Goal: Task Accomplishment & Management: Use online tool/utility

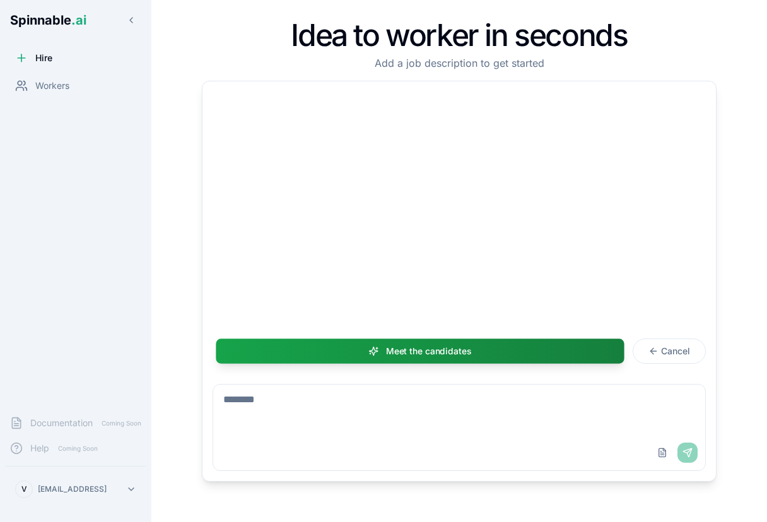
scroll to position [311, 0]
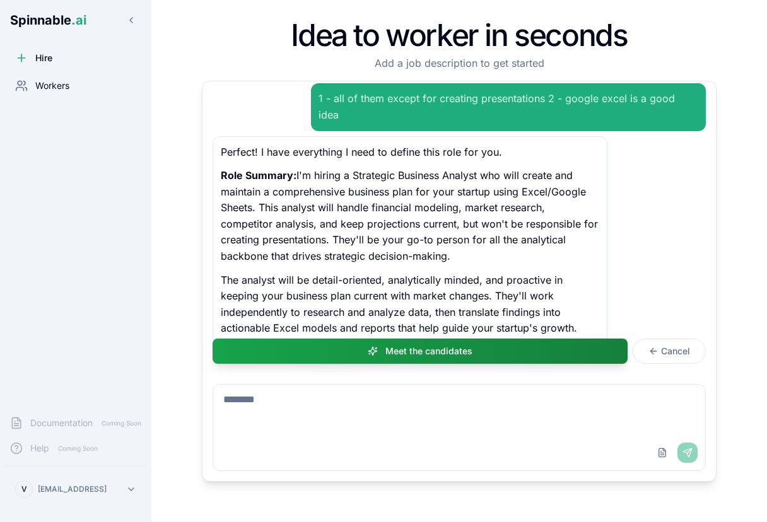
click at [66, 86] on span "Workers" at bounding box center [52, 85] width 34 height 13
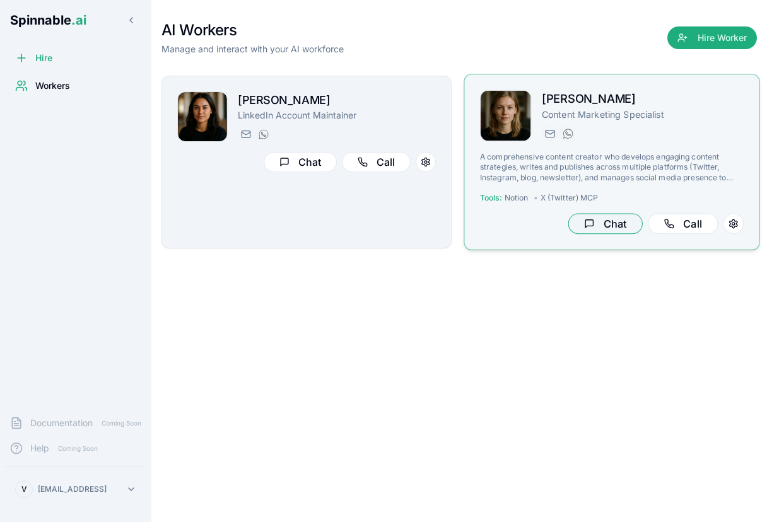
click at [607, 214] on button "Chat" at bounding box center [605, 224] width 74 height 21
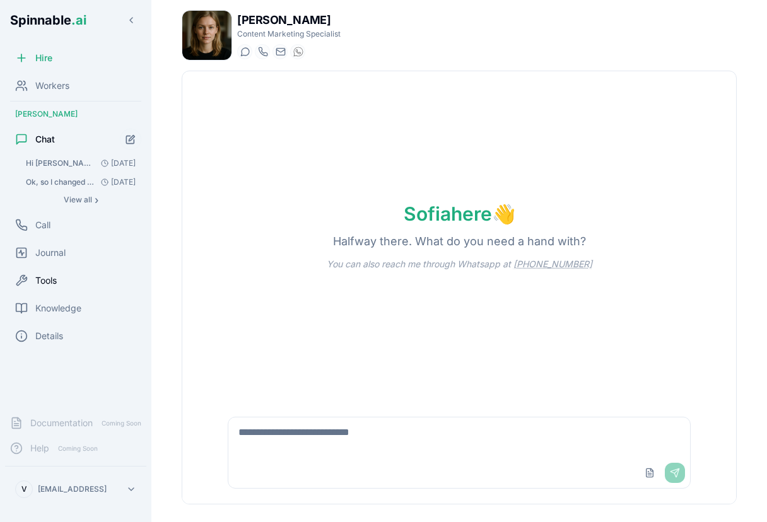
click at [45, 289] on div "Tools" at bounding box center [75, 280] width 141 height 25
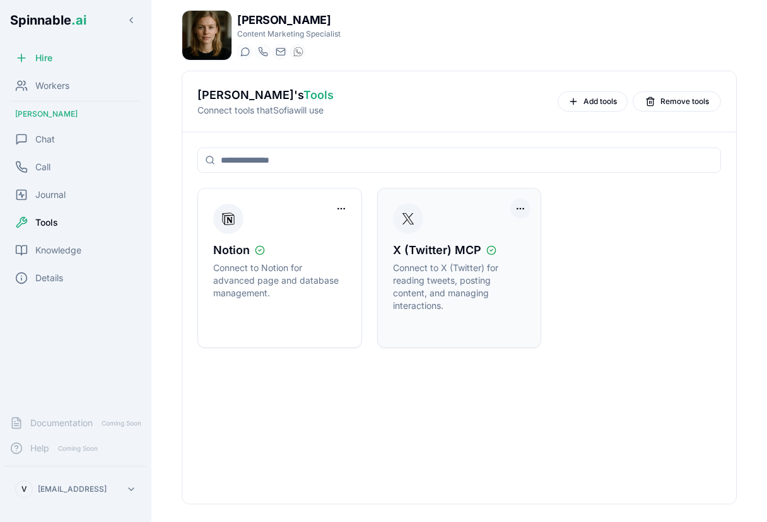
click at [515, 209] on html "Spinnable .ai Hire Workers Sofia Guðmundsson Chat Call Journal Tools Knowledge …" at bounding box center [383, 261] width 767 height 522
click at [497, 238] on div "Disconnect Tool Account" at bounding box center [469, 234] width 113 height 20
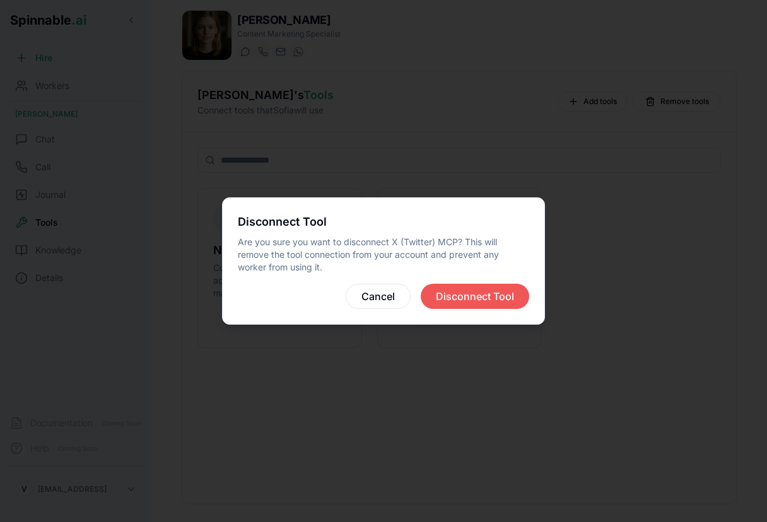
click at [483, 296] on button "Disconnect Tool" at bounding box center [475, 296] width 108 height 25
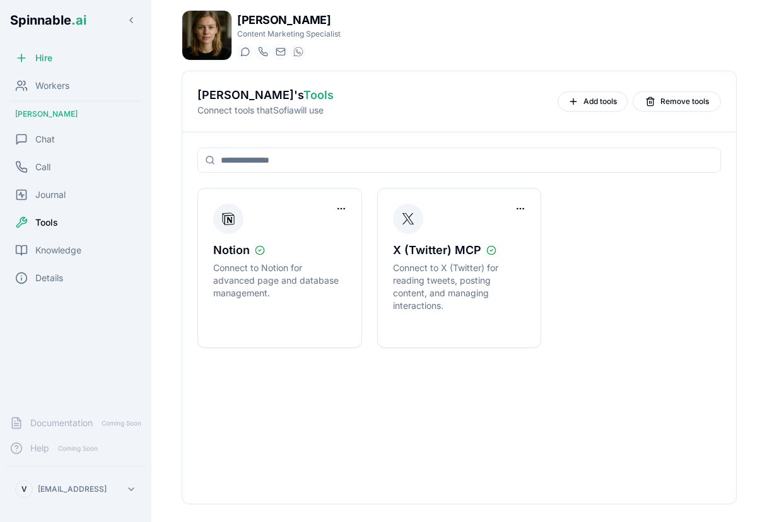
click at [461, 161] on input at bounding box center [458, 160] width 523 height 25
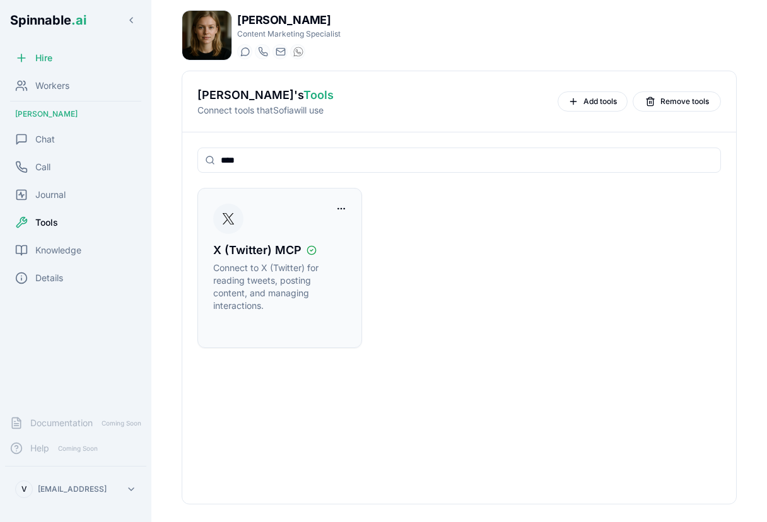
type input "****"
click at [292, 257] on span "X (Twitter) MCP" at bounding box center [257, 250] width 88 height 18
click at [321, 211] on div "X (Twitter) MCP Connect to X (Twitter) for reading tweets, posting content, and…" at bounding box center [279, 268] width 133 height 129
click at [345, 228] on div "X (Twitter) MCP Connect to X (Twitter) for reading tweets, posting content, and…" at bounding box center [279, 268] width 133 height 129
click at [459, 315] on div "X (Twitter) MCP Connect to X (Twitter) for reading tweets, posting content, and…" at bounding box center [458, 268] width 523 height 160
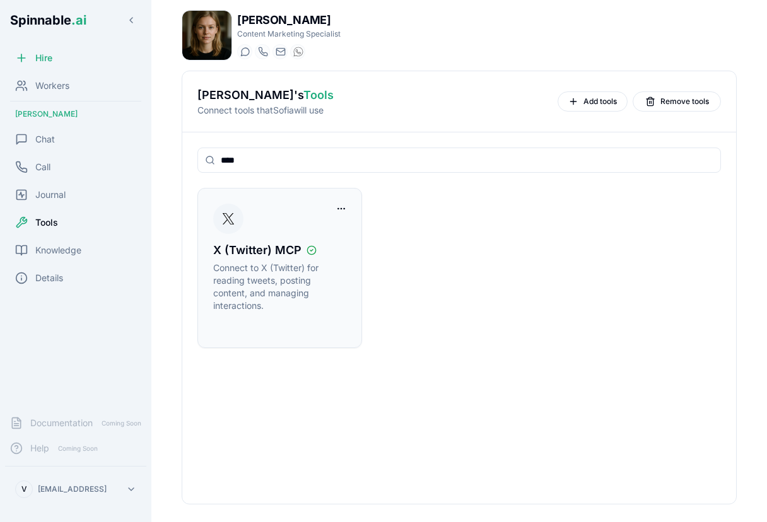
click at [235, 218] on img at bounding box center [228, 219] width 15 height 20
click at [337, 210] on html "Spinnable .ai Hire Workers Sofia Guðmundsson Chat Call Journal Tools Knowledge …" at bounding box center [383, 261] width 767 height 522
click at [419, 255] on html "Spinnable .ai Hire Workers Sofia Guðmundsson Chat Call Journal Tools Knowledge …" at bounding box center [383, 261] width 767 height 522
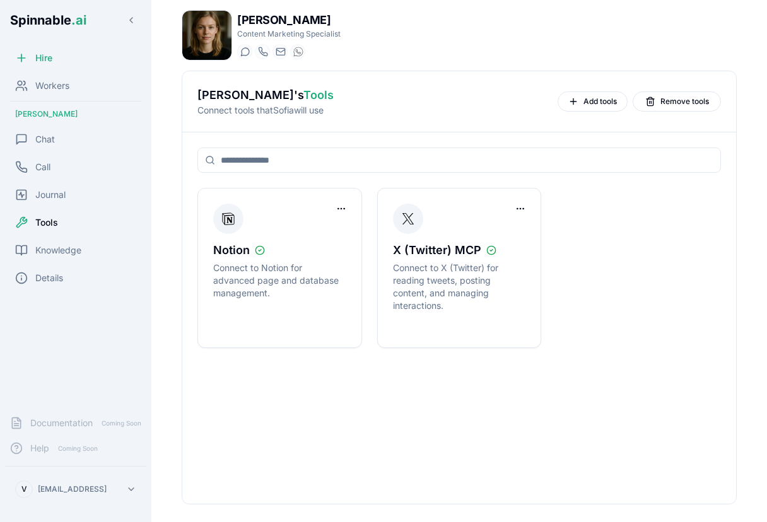
click at [347, 165] on input at bounding box center [458, 160] width 523 height 25
type input "*"
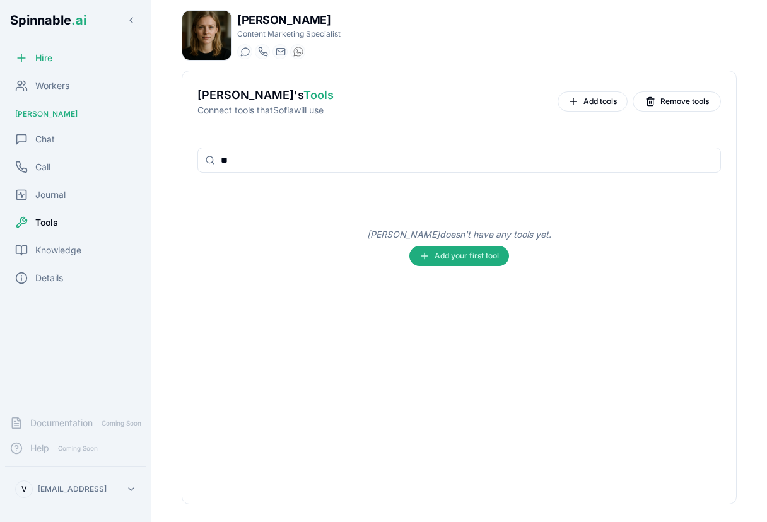
type input "*"
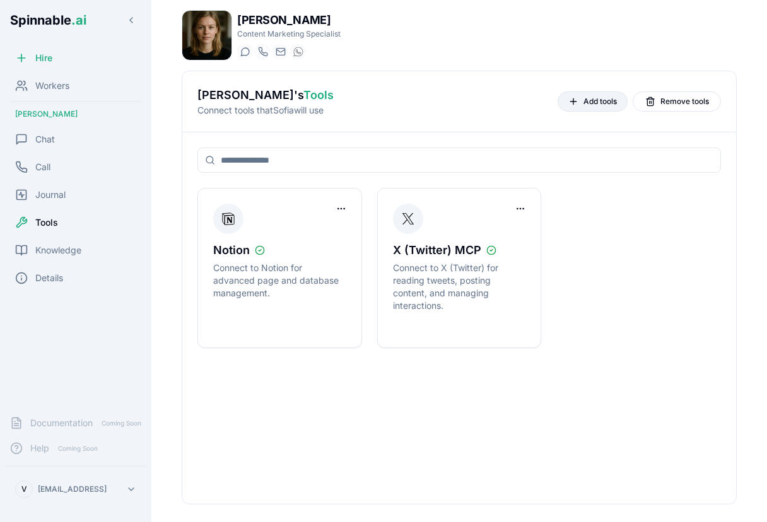
click at [601, 103] on span "Add tools" at bounding box center [599, 101] width 33 height 10
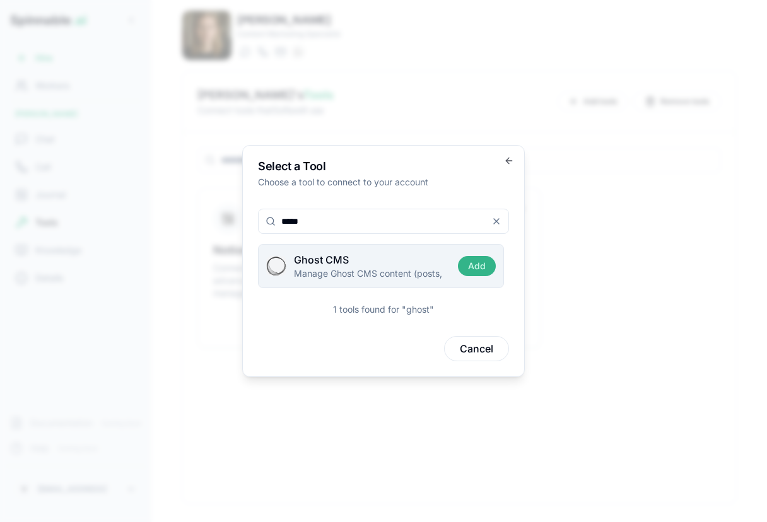
type input "*****"
click at [472, 265] on button "Add" at bounding box center [477, 266] width 38 height 20
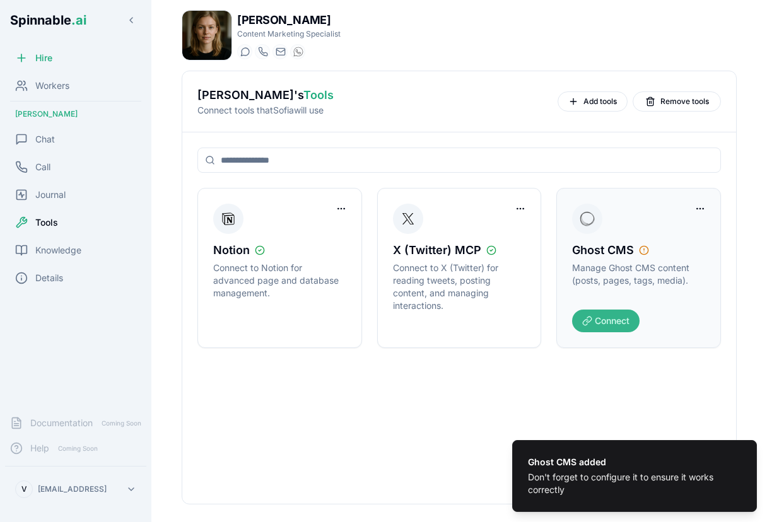
click at [592, 323] on button "Connect" at bounding box center [605, 321] width 67 height 23
